Goal: Navigation & Orientation: Understand site structure

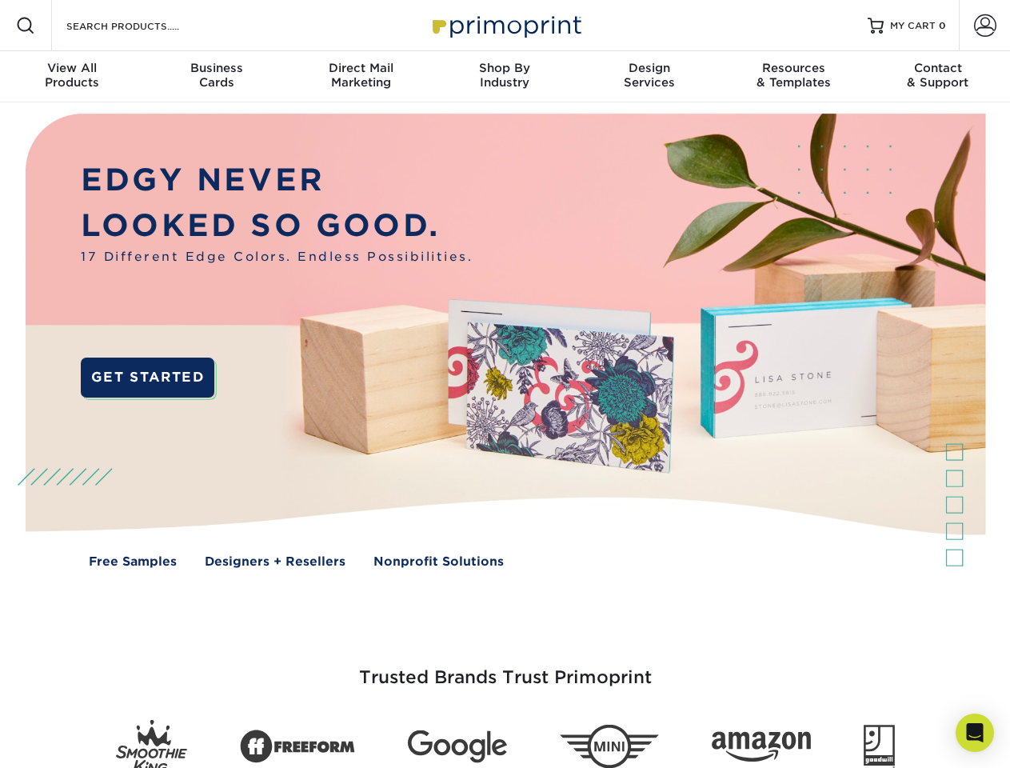
click at [504, 384] on img at bounding box center [504, 352] width 999 height 500
click at [26, 26] on span at bounding box center [25, 25] width 19 height 19
click at [984, 26] on span at bounding box center [985, 25] width 22 height 22
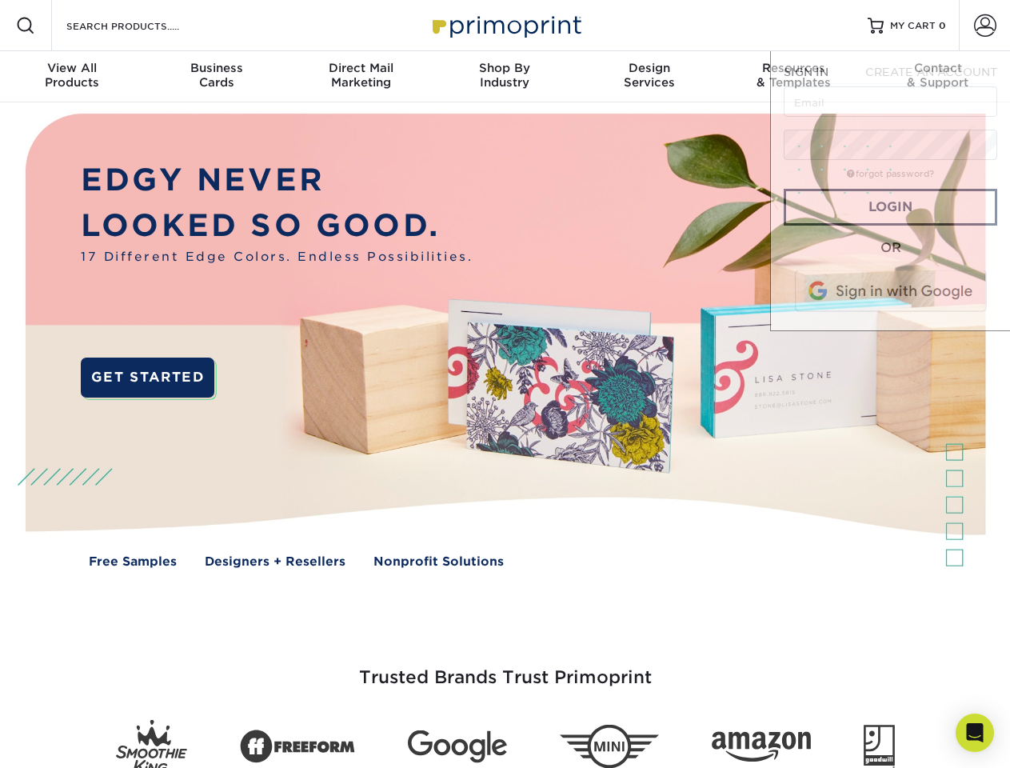
click at [72, 77] on div "View All Products" at bounding box center [72, 75] width 144 height 29
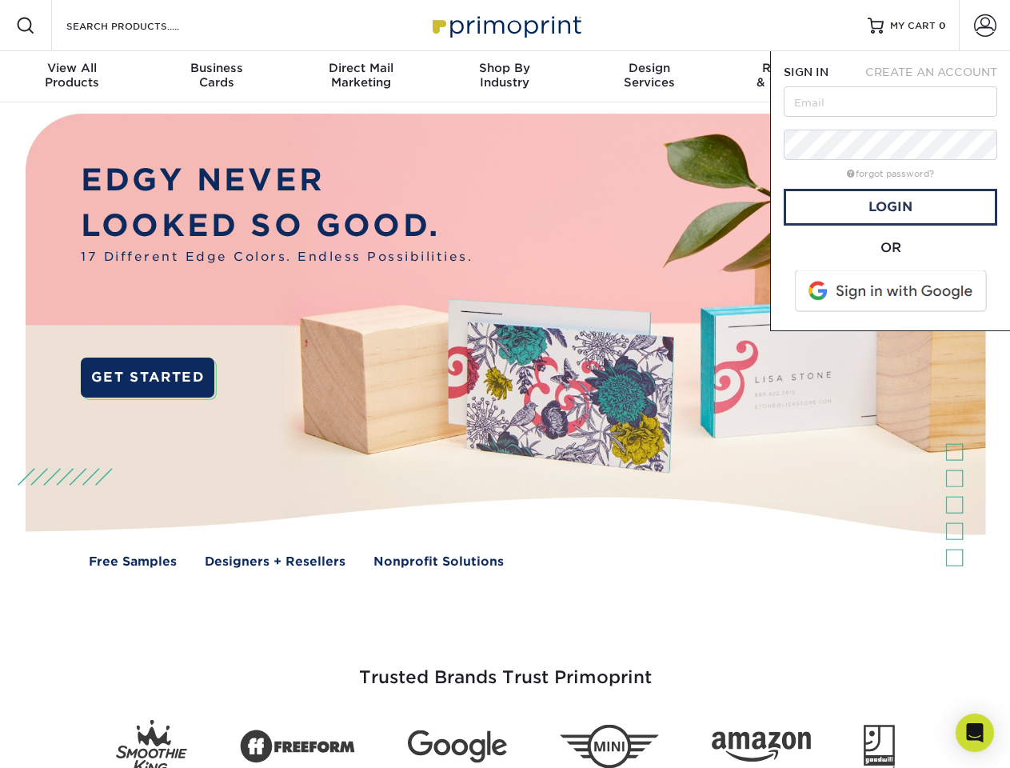
click at [216, 77] on div "Business Cards" at bounding box center [216, 75] width 144 height 29
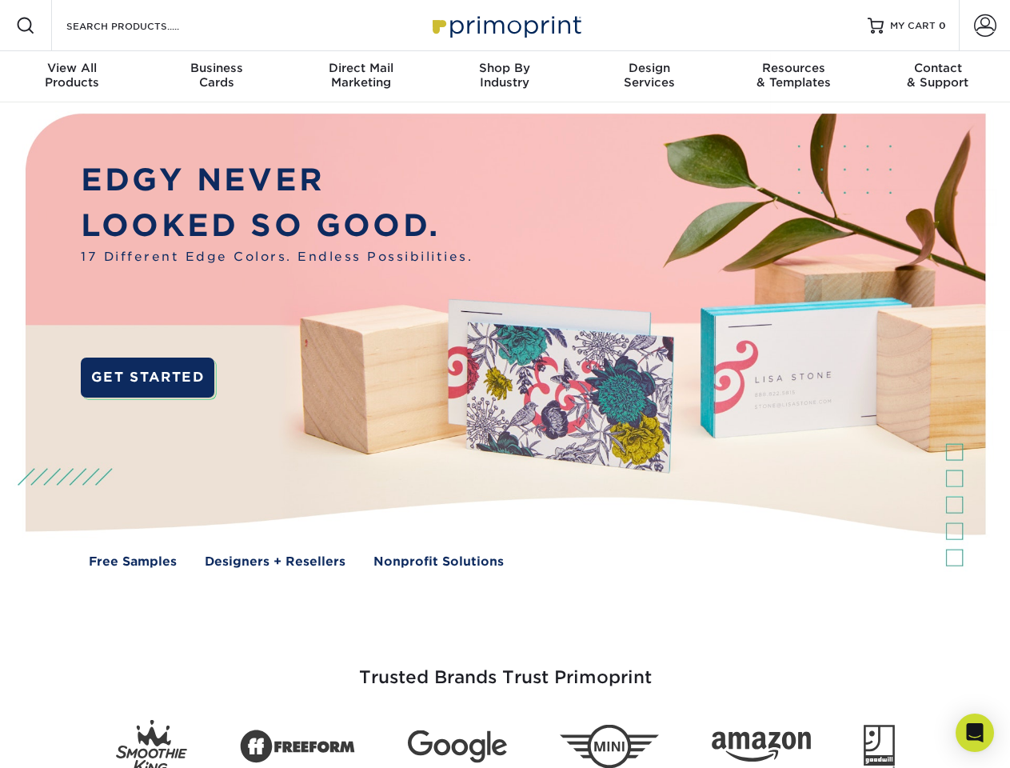
click at [361, 77] on div "Direct Mail Marketing" at bounding box center [361, 75] width 144 height 29
click at [504, 77] on div "Shop By Industry" at bounding box center [505, 75] width 144 height 29
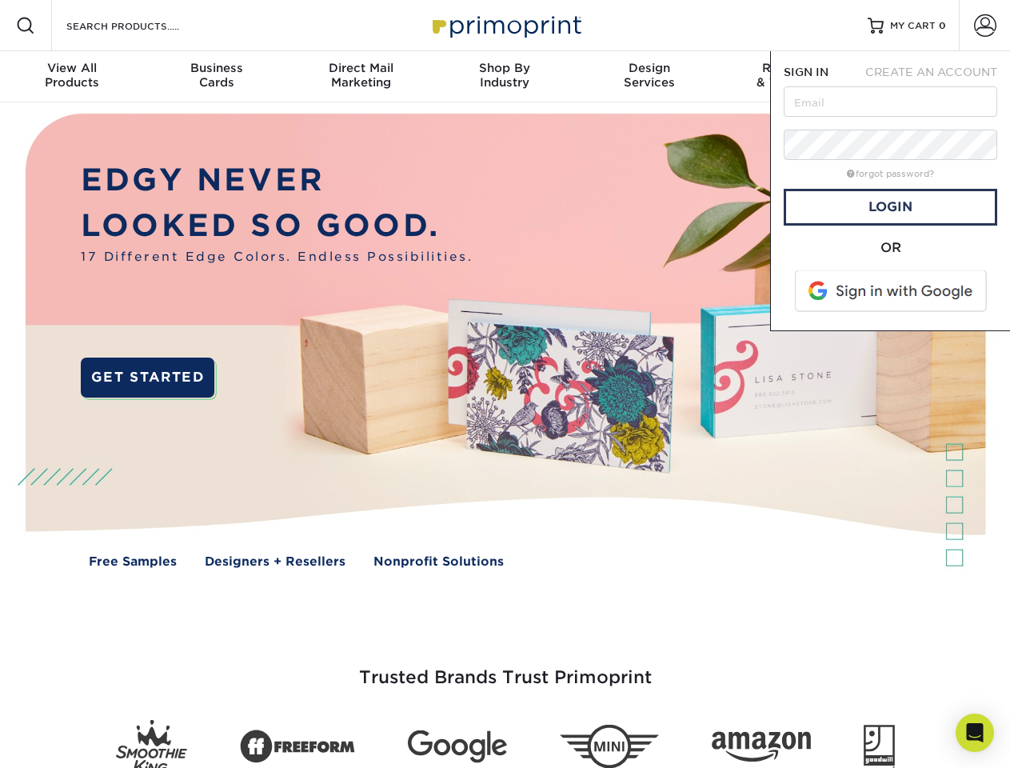
click at [649, 77] on div "Design Services" at bounding box center [649, 75] width 144 height 29
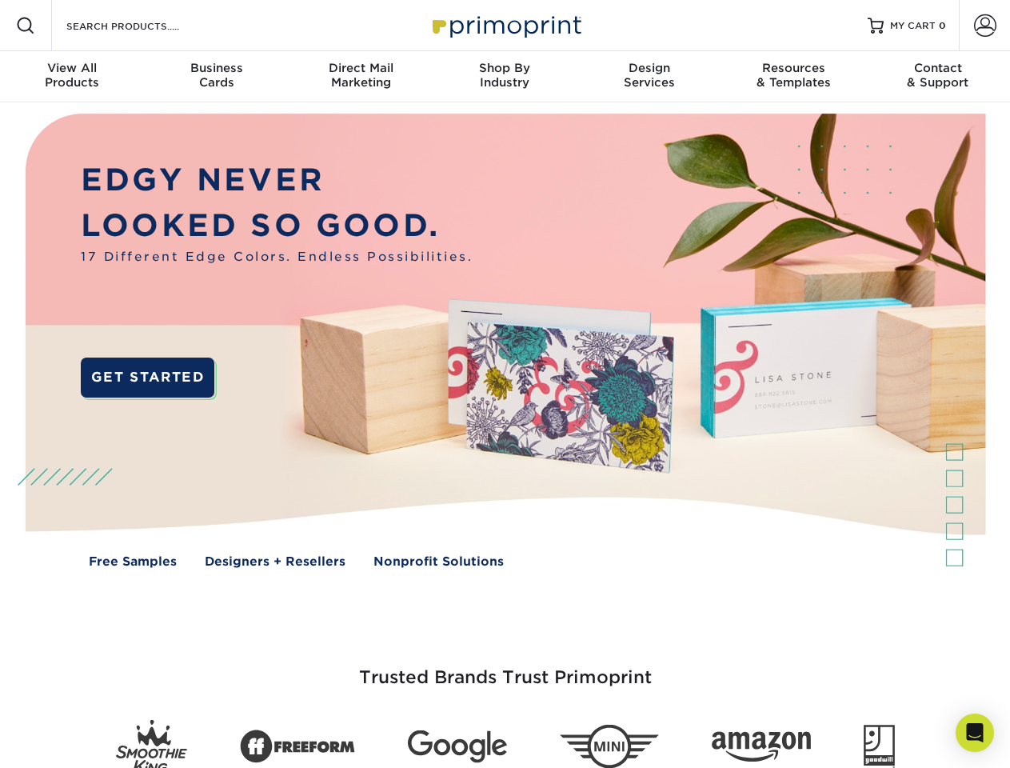
click at [793, 77] on span "SIGN IN" at bounding box center [805, 72] width 45 height 13
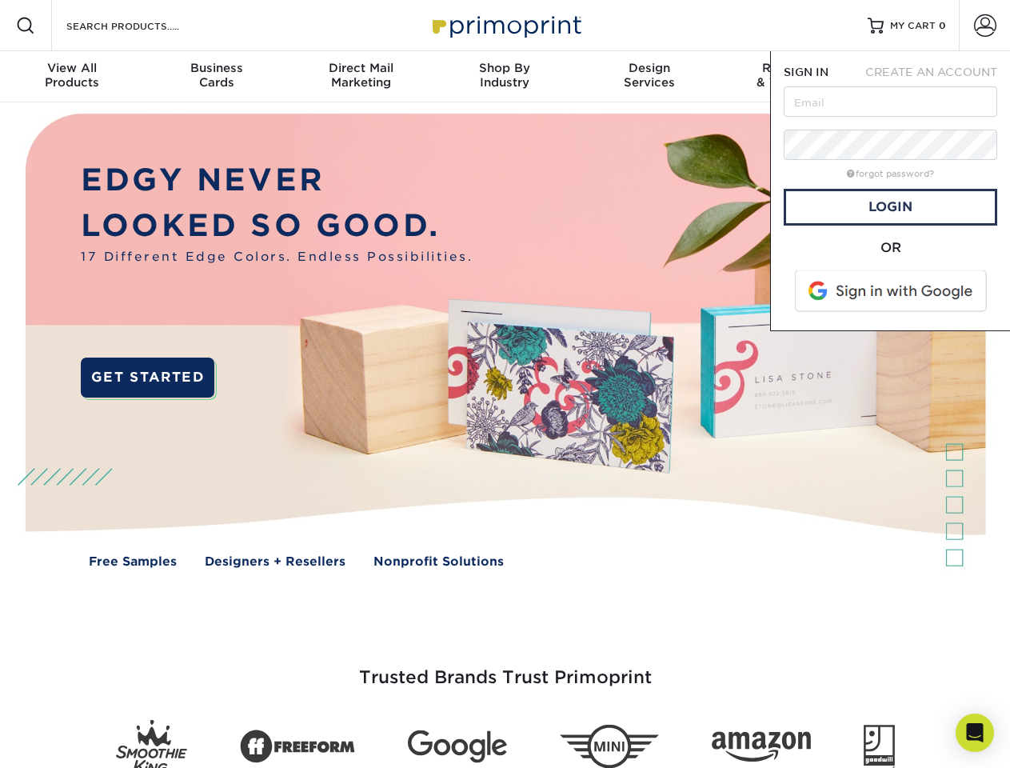
click at [938, 77] on div "Contact & Support" at bounding box center [938, 75] width 144 height 29
